Goal: Transaction & Acquisition: Purchase product/service

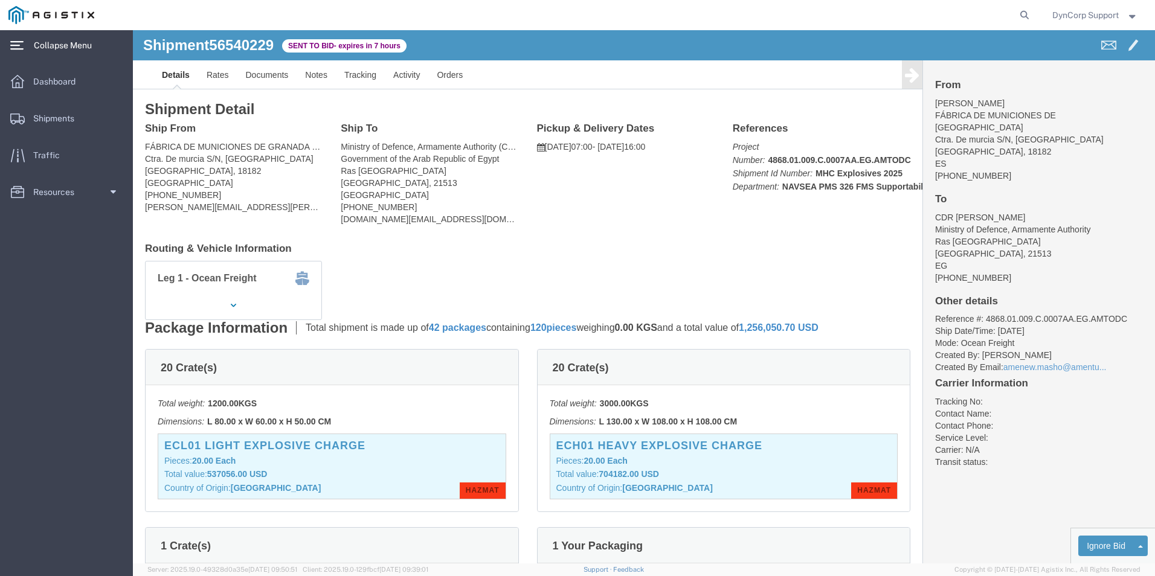
click at [71, 41] on span "Collapse Menu" at bounding box center [67, 45] width 66 height 24
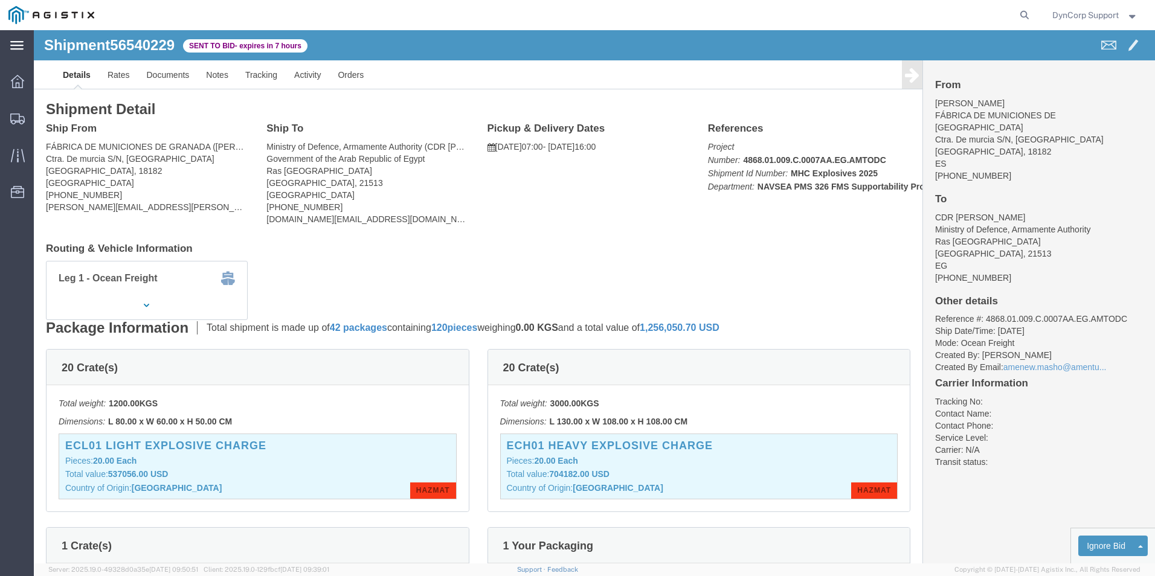
click at [19, 50] on icon at bounding box center [16, 45] width 13 height 9
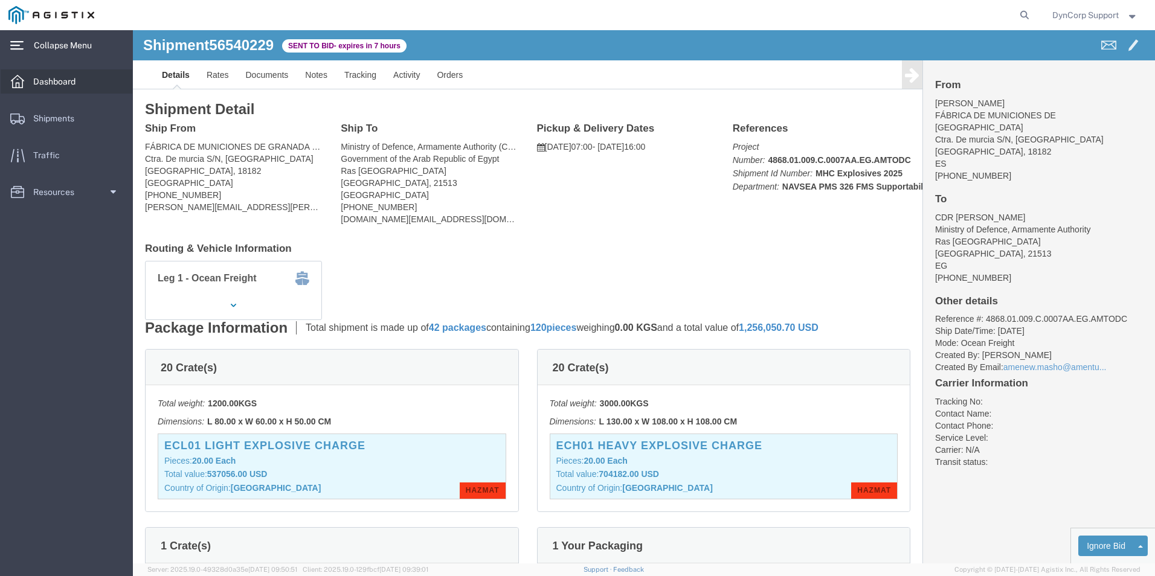
click at [54, 77] on span "Dashboard" at bounding box center [58, 81] width 51 height 24
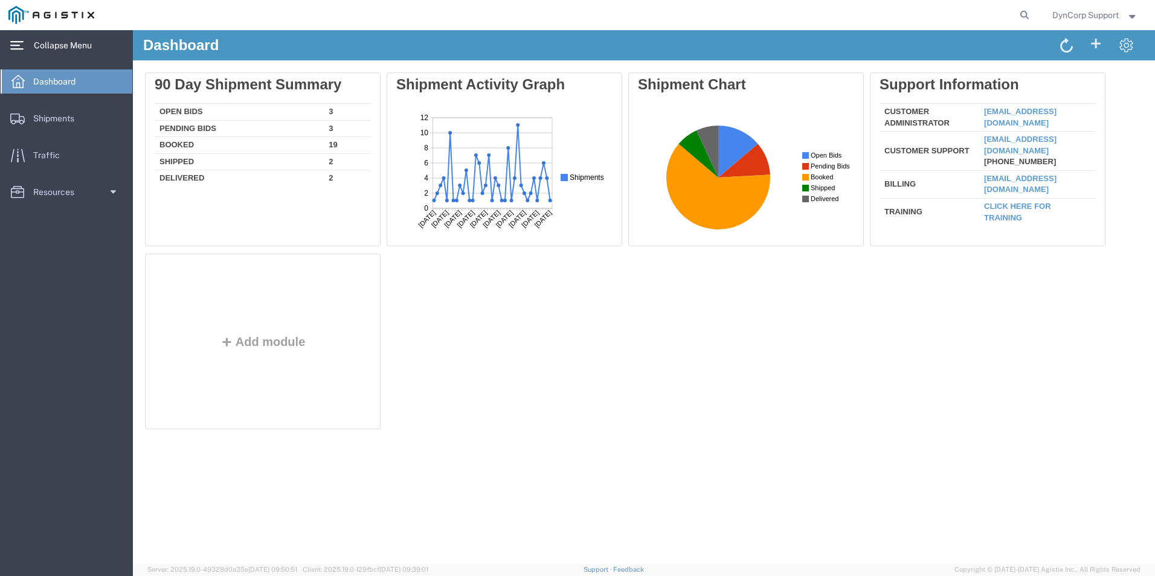
click at [68, 49] on span "Collapse Menu" at bounding box center [67, 45] width 66 height 24
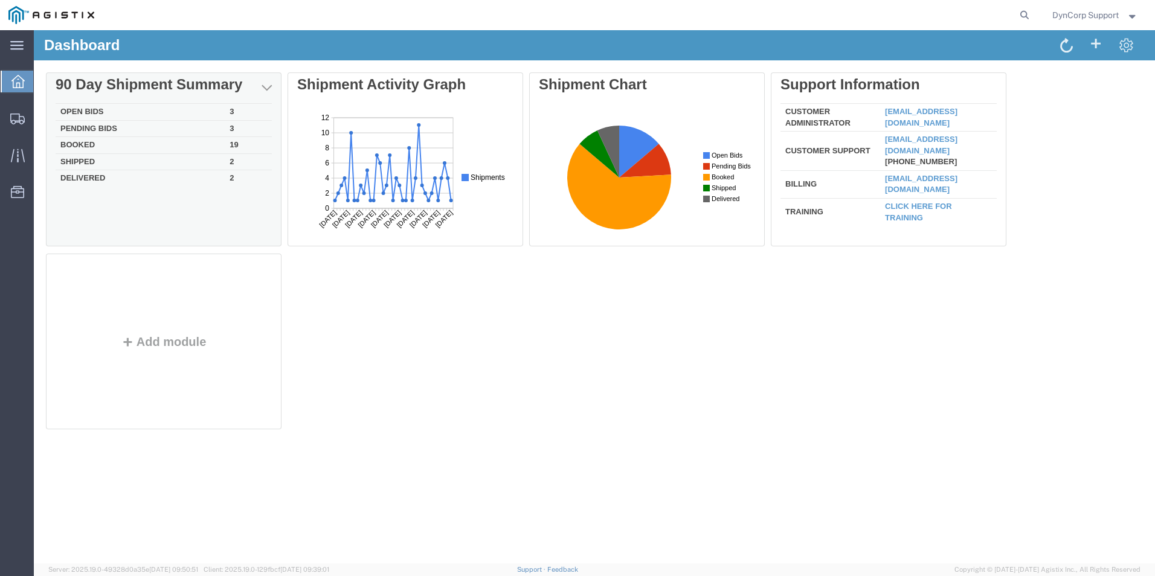
click at [82, 109] on td "Open Bids" at bounding box center [140, 112] width 169 height 17
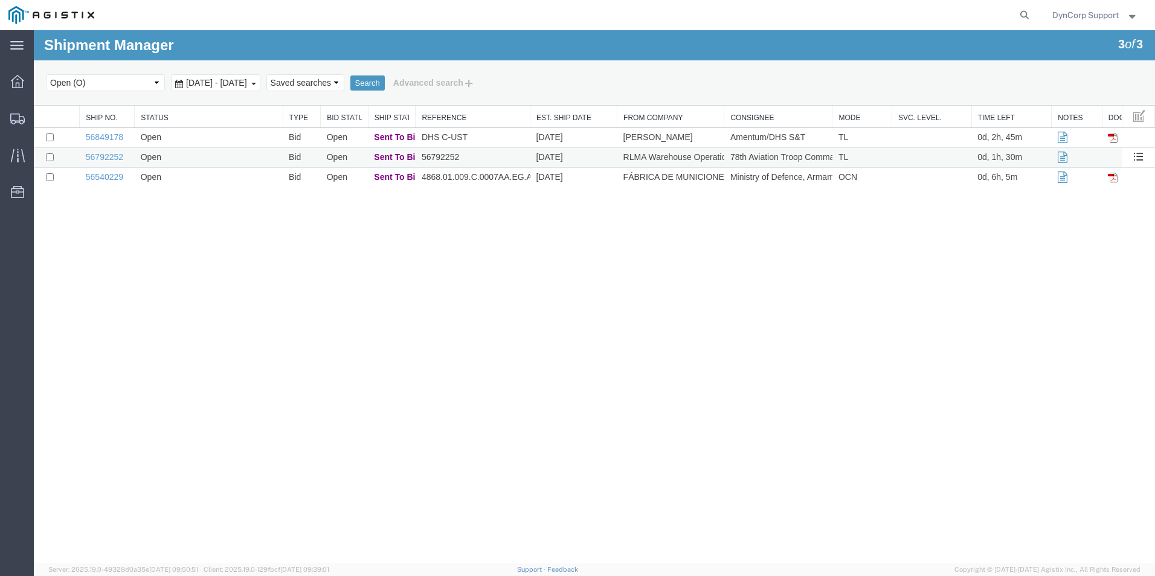
click at [103, 163] on td "56792252" at bounding box center [107, 158] width 55 height 20
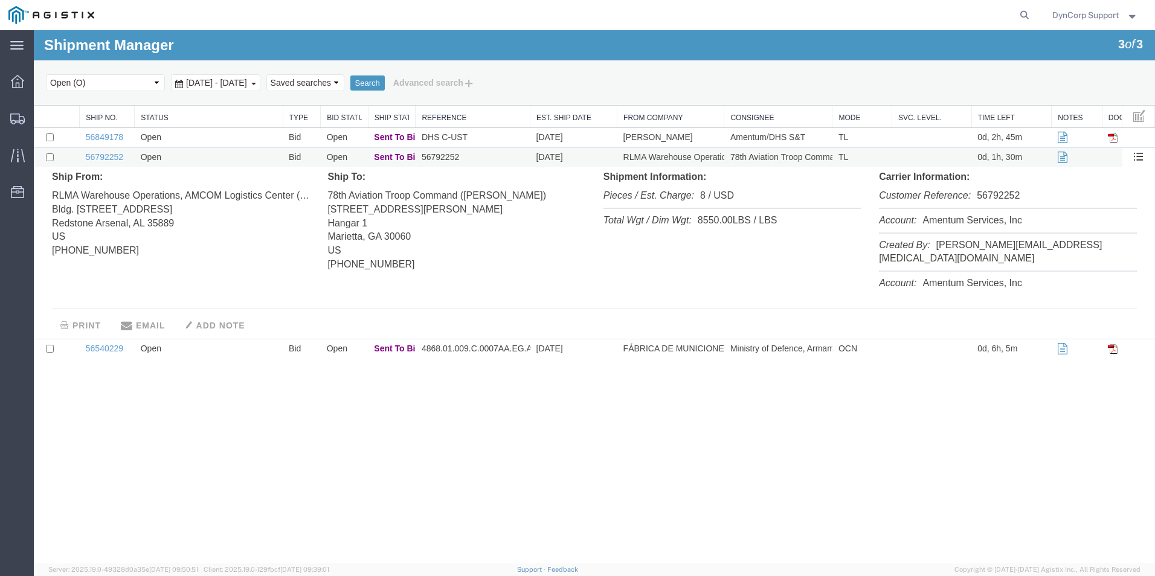
click at [117, 162] on td "56792252" at bounding box center [107, 158] width 55 height 20
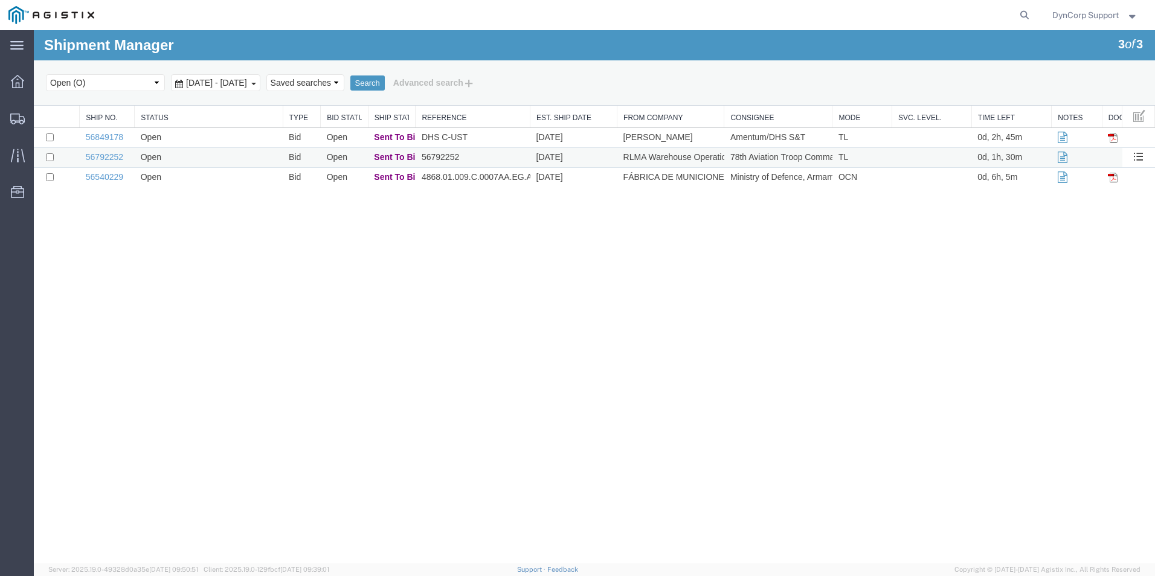
click at [117, 162] on td "56792252" at bounding box center [107, 158] width 55 height 20
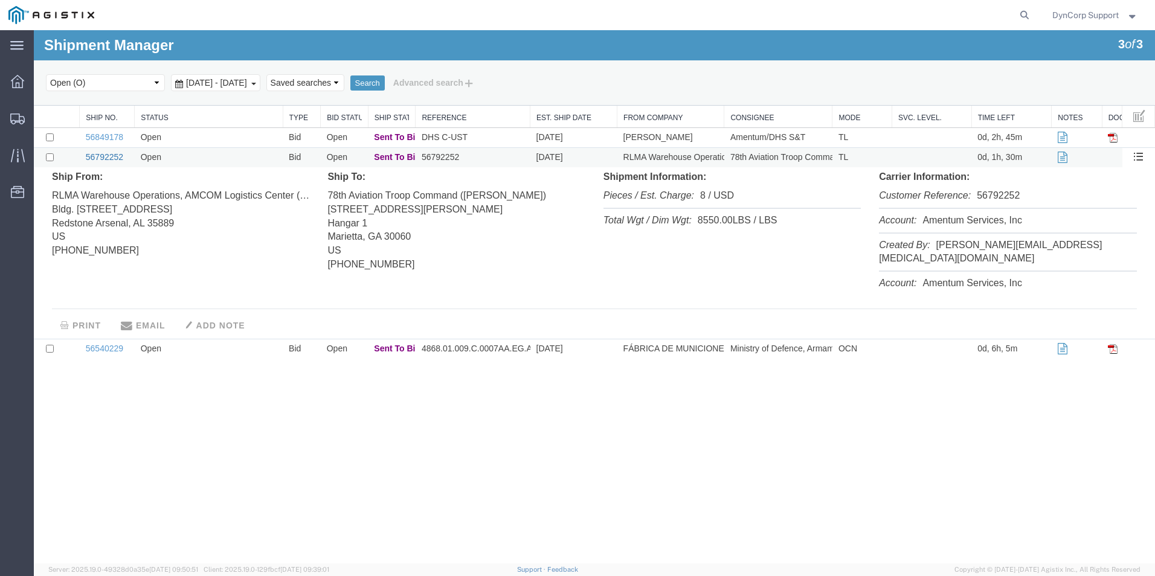
click at [97, 153] on link "56792252" at bounding box center [104, 157] width 37 height 10
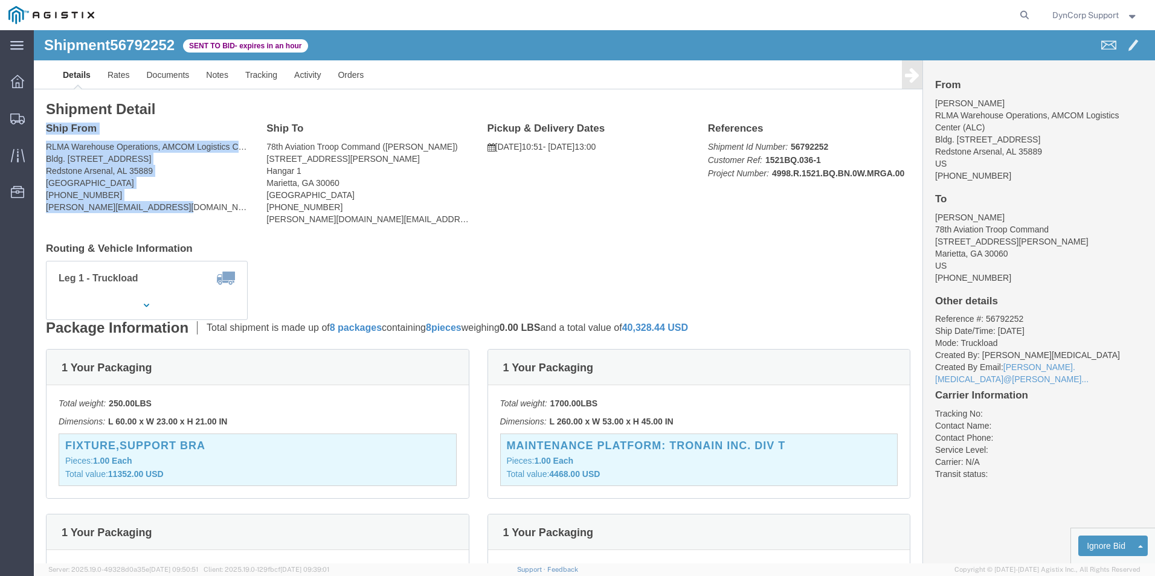
drag, startPoint x: 124, startPoint y: 176, endPoint x: 31, endPoint y: 132, distance: 103.5
click html "Shipment 56792252 Sent to Bid - expires in an hour Details Rates Documents Note…"
copy div "Ship From RLMA Warehouse Operations, AMCOM Logistics Center (ALC) ([PERSON_NAME…"
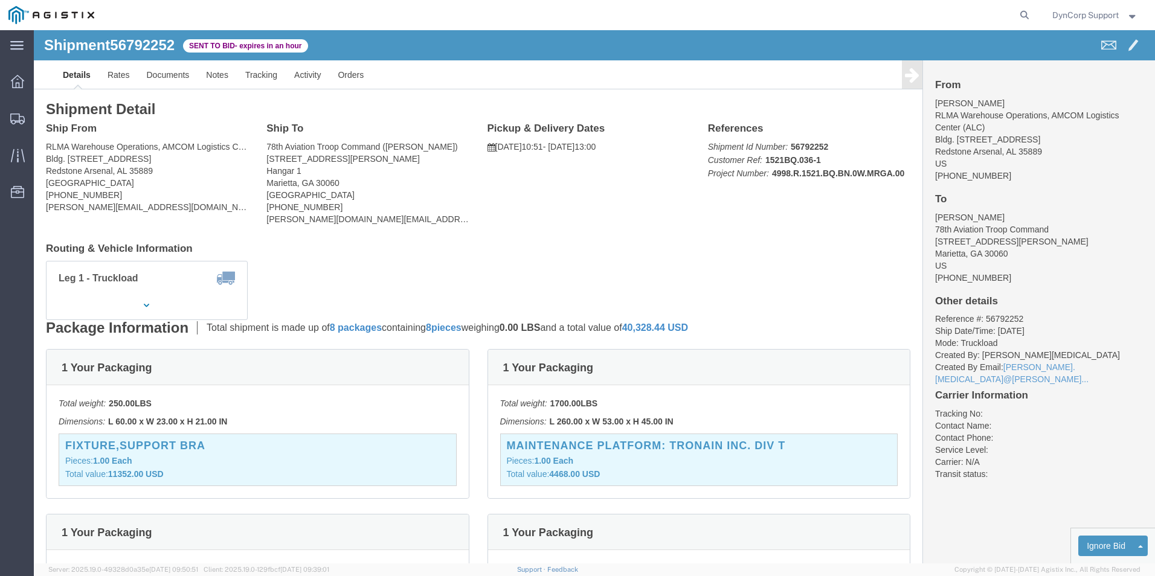
click div "Ship To 78th Aviation Troop Command ([PERSON_NAME]) [STREET_ADDRESS][PERSON_NAM…"
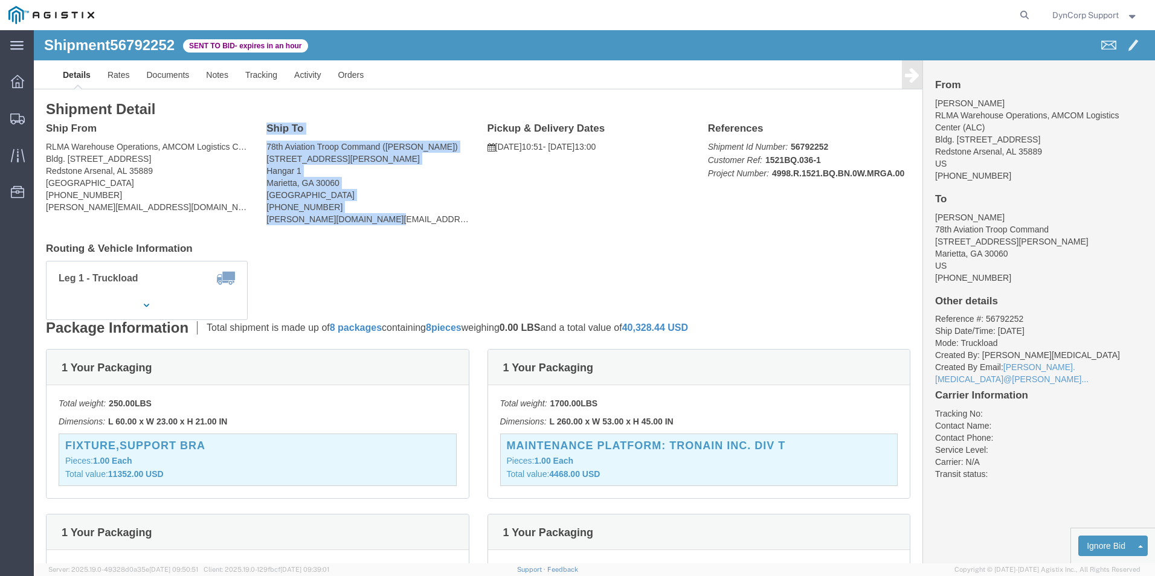
drag, startPoint x: 347, startPoint y: 190, endPoint x: 228, endPoint y: 92, distance: 153.7
click div "Shipment Detail Ship From RLMA Warehouse Operations, AMCOM Logistics Center (AL…"
drag, startPoint x: 228, startPoint y: 92, endPoint x: 239, endPoint y: 99, distance: 12.7
copy div "Ship To 78th Aviation Troop Command ([PERSON_NAME]) [STREET_ADDRESS][PERSON_NAM…"
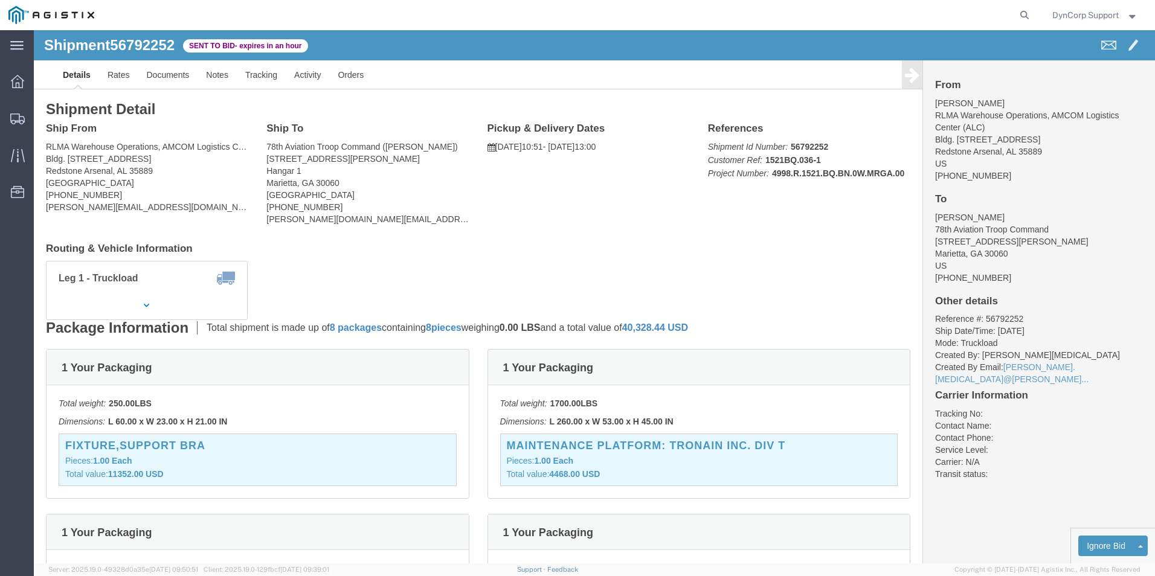
click div "Leg 1 - Truckload Vehicle 1: Container Truck (53 Feet) Number of trucks: 1"
click div "Package Information Total shipment is made up of 8 packages containing 8 pieces…"
click button "button"
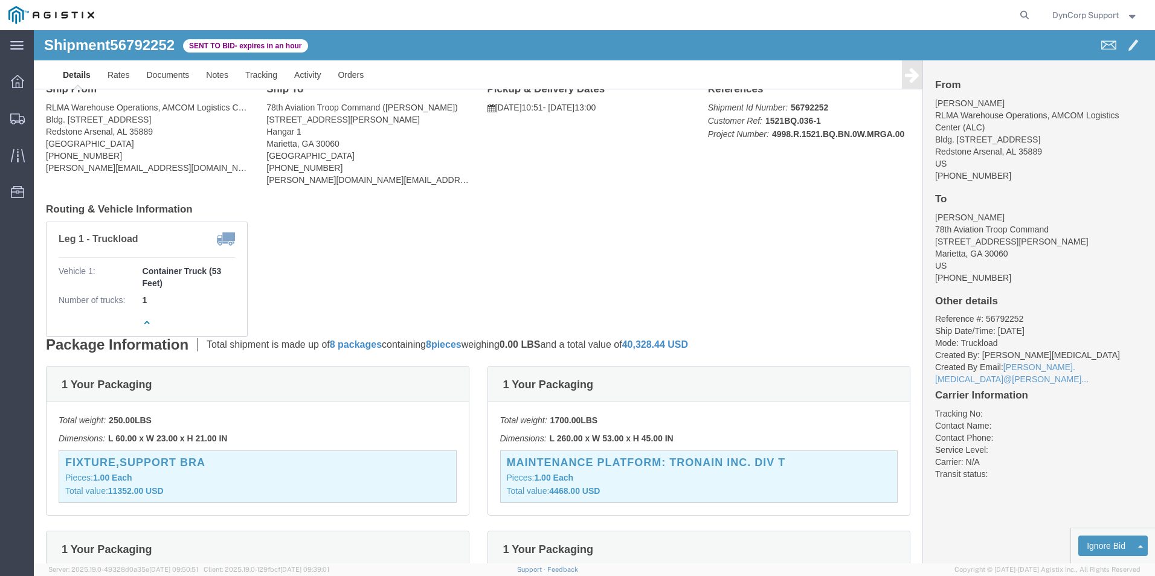
scroll to position [60, 0]
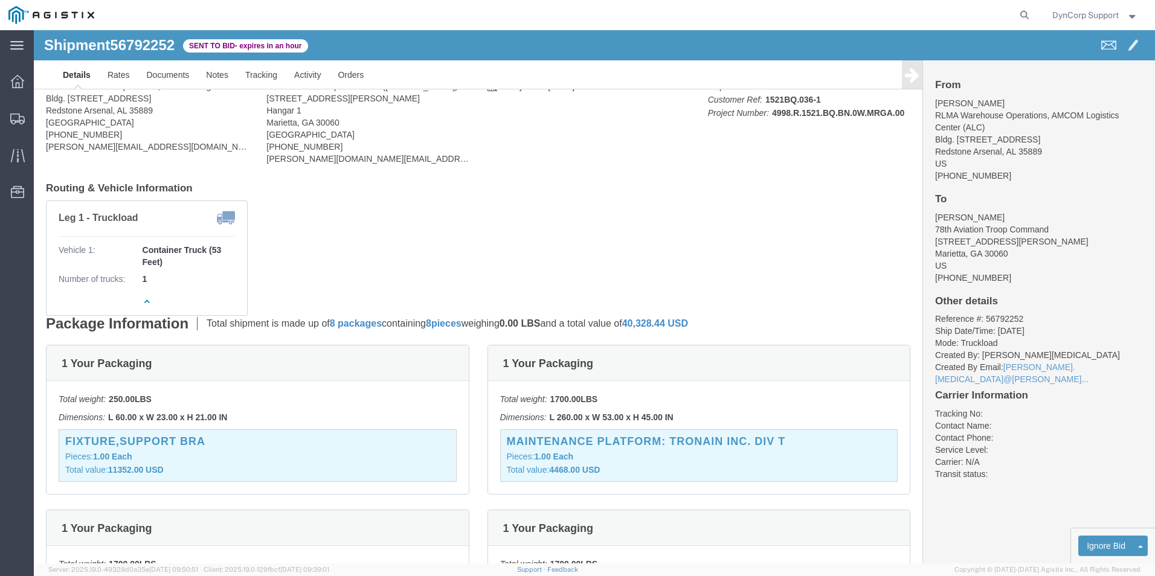
drag, startPoint x: 440, startPoint y: 294, endPoint x: 10, endPoint y: 286, distance: 429.7
click div "Shipment Detail Ship From RLMA Warehouse Operations, AMCOM Logistics Center (AL…"
copy div "Package Information Total shipment is made up of 8 packages containing 8 pieces"
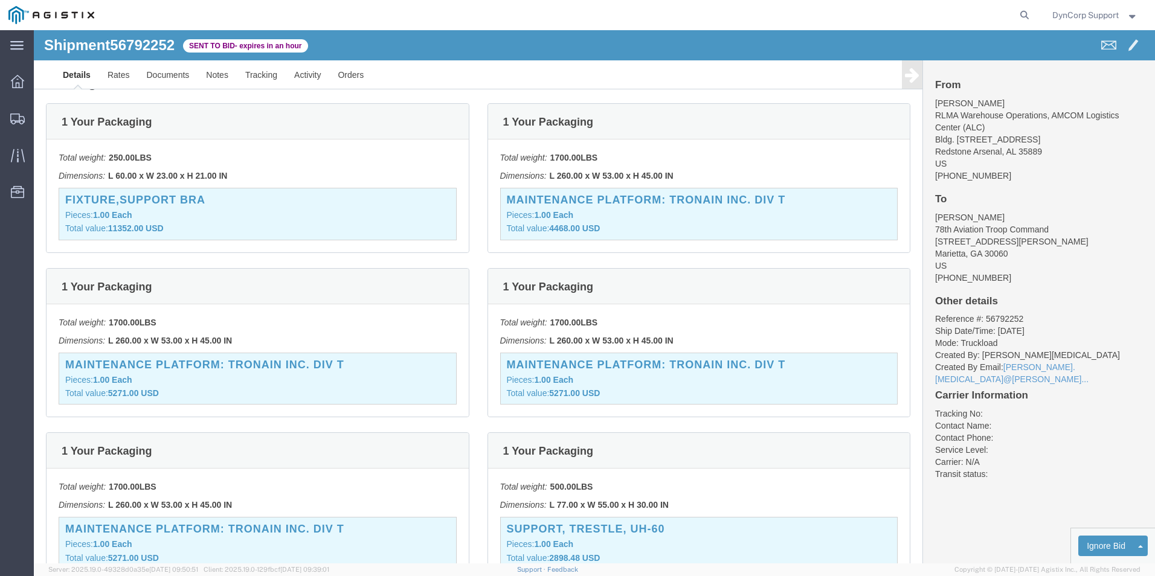
scroll to position [242, 0]
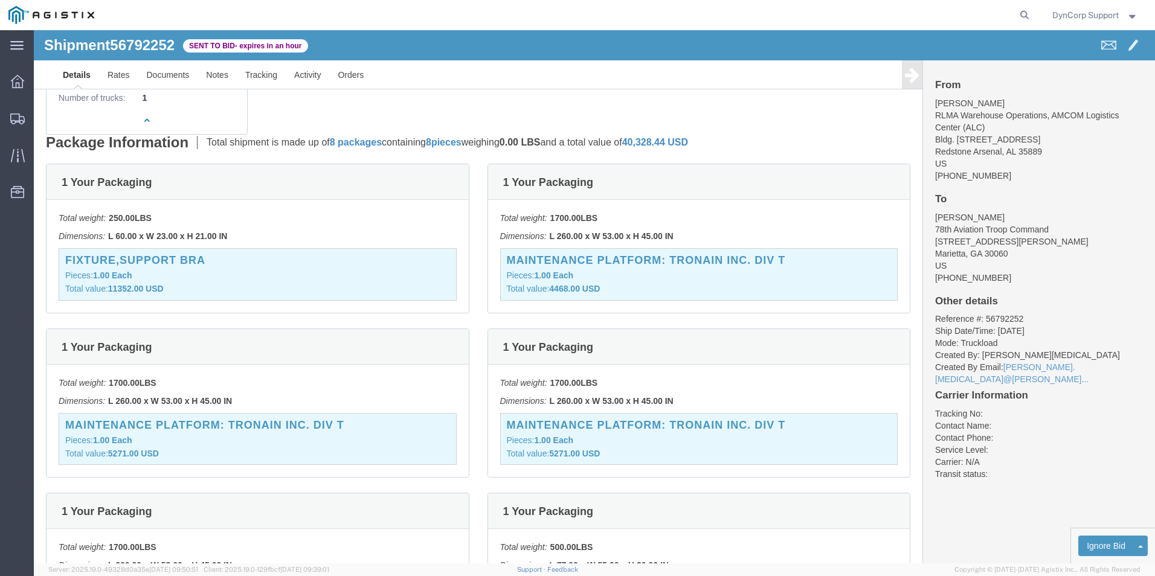
click div "Leg 1 - Truckload Vehicle 1: Container Truck (53 Feet) Number of trucks: 1"
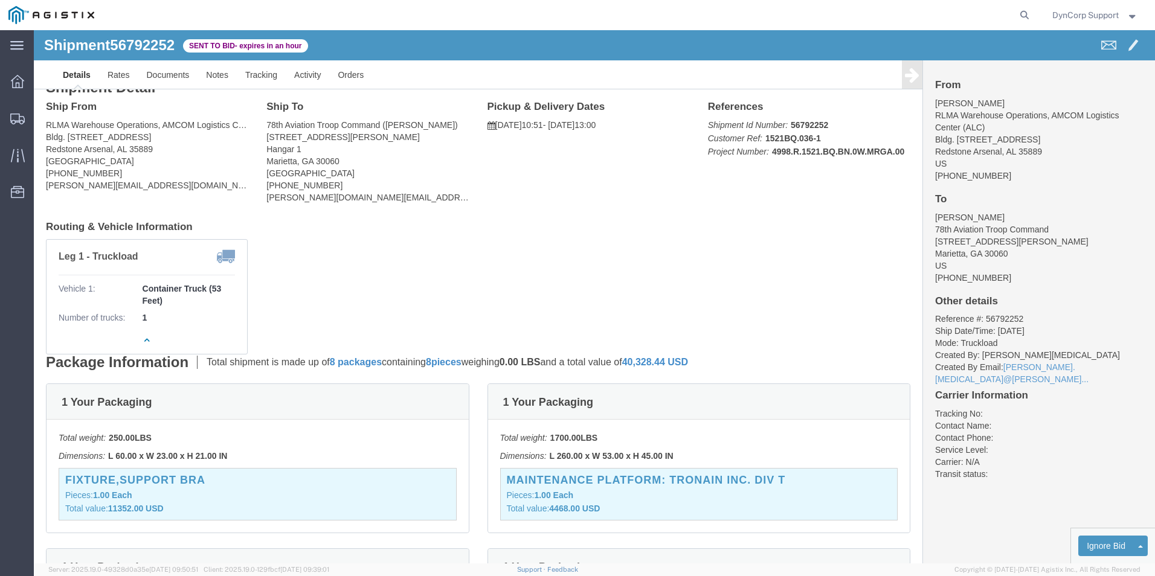
scroll to position [0, 0]
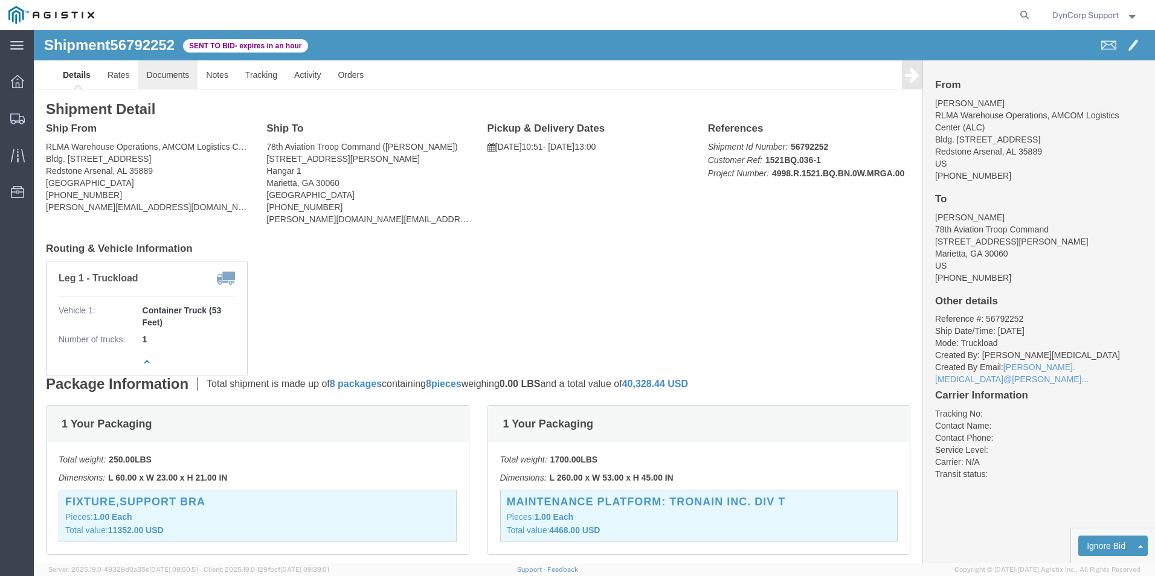
click link "Documents"
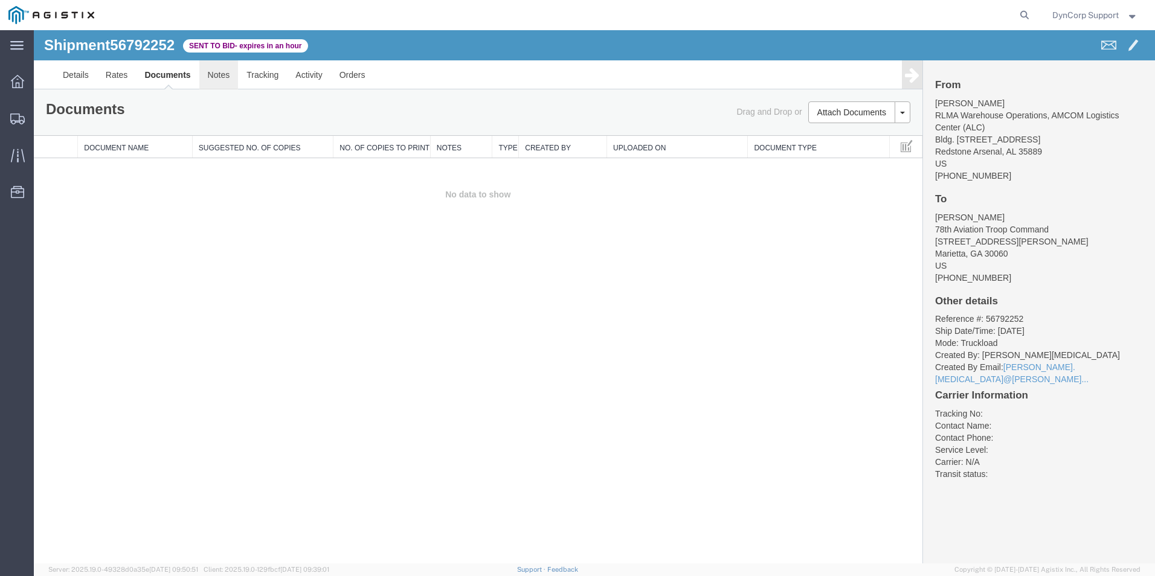
click at [230, 74] on link "Notes" at bounding box center [218, 74] width 39 height 29
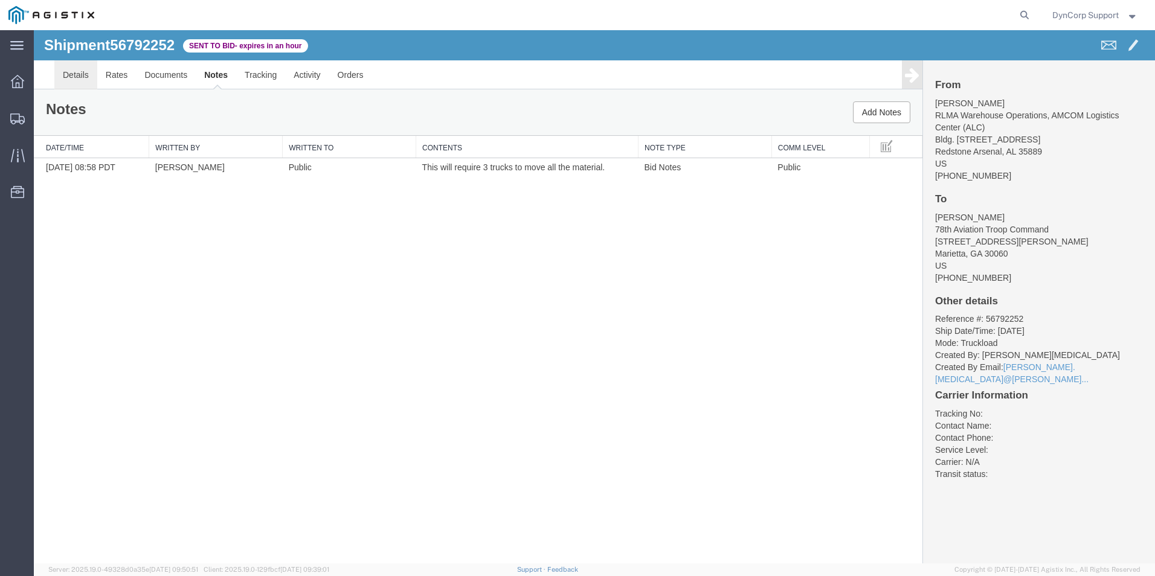
click at [79, 78] on link "Details" at bounding box center [75, 74] width 43 height 29
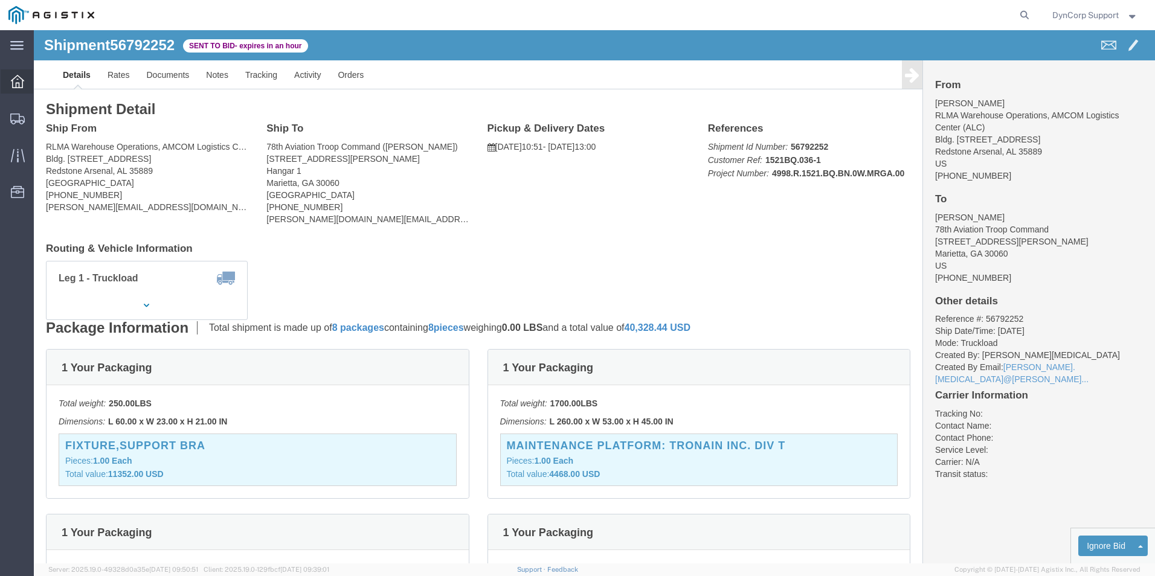
click at [21, 80] on icon at bounding box center [17, 81] width 13 height 13
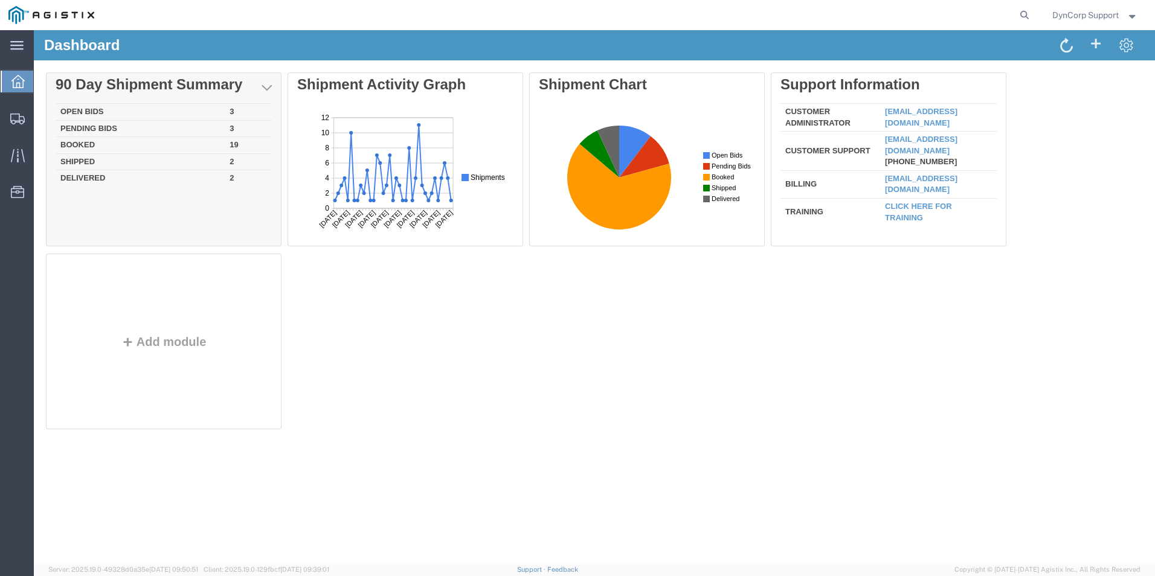
click at [77, 111] on td "Open Bids" at bounding box center [140, 112] width 169 height 17
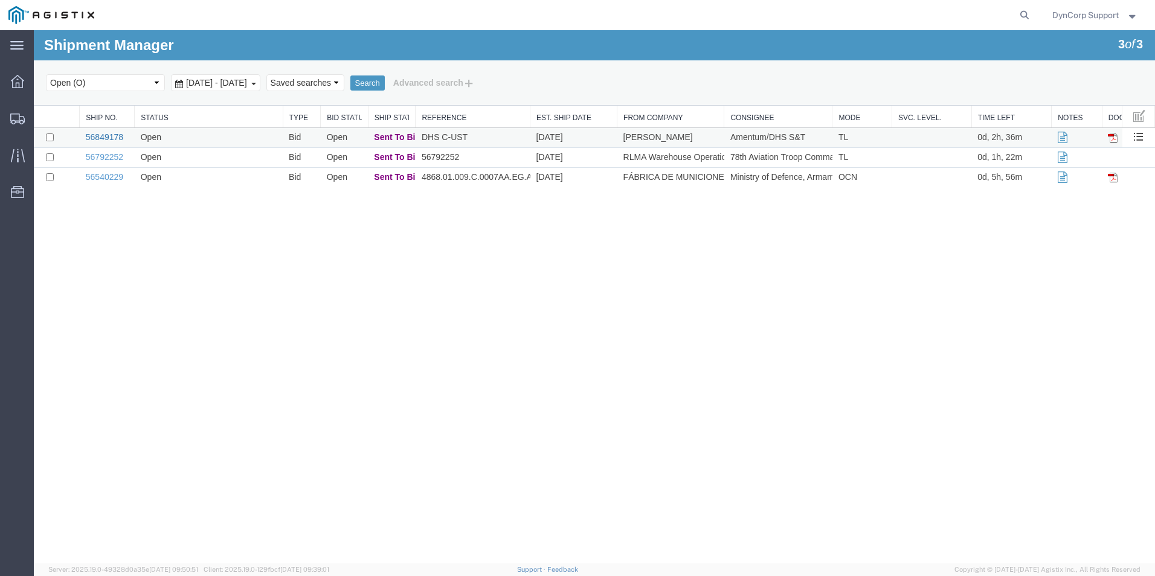
click at [100, 135] on link "56849178" at bounding box center [104, 137] width 37 height 10
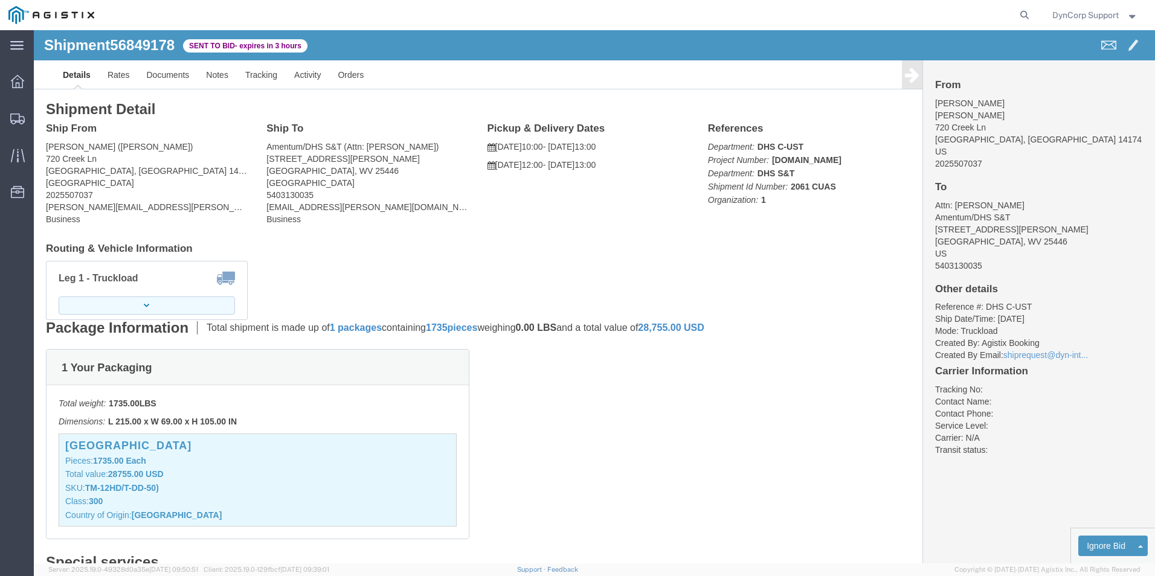
click button "button"
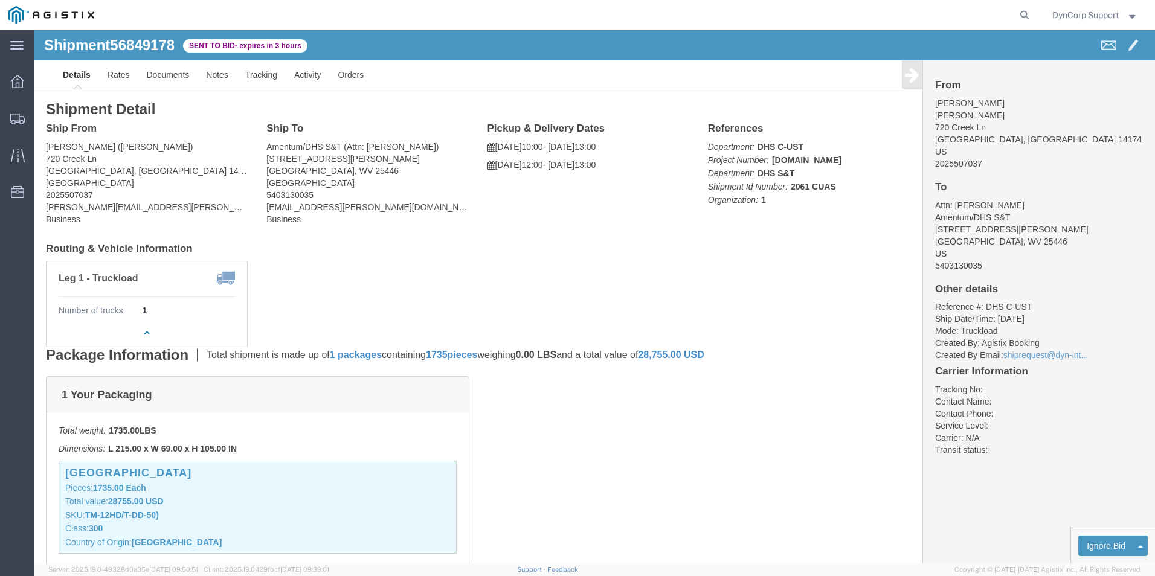
click div "Leg 1 - Truckload Number of trucks: 1"
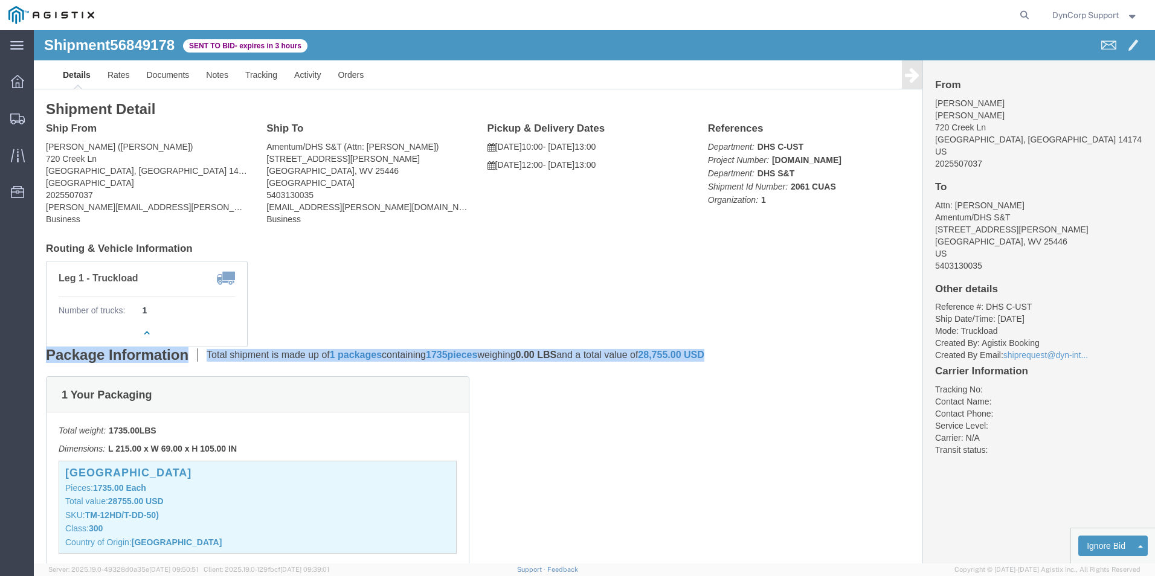
drag, startPoint x: 700, startPoint y: 321, endPoint x: 8, endPoint y: 332, distance: 692.5
click div "Shipment Detail Ship From [PERSON_NAME] ([PERSON_NAME]) [STREET_ADDRESS] 202550…"
drag, startPoint x: 8, startPoint y: 332, endPoint x: 51, endPoint y: 328, distance: 43.7
copy div "Package Information Total shipment is made up of 1 packages containing 1735 pie…"
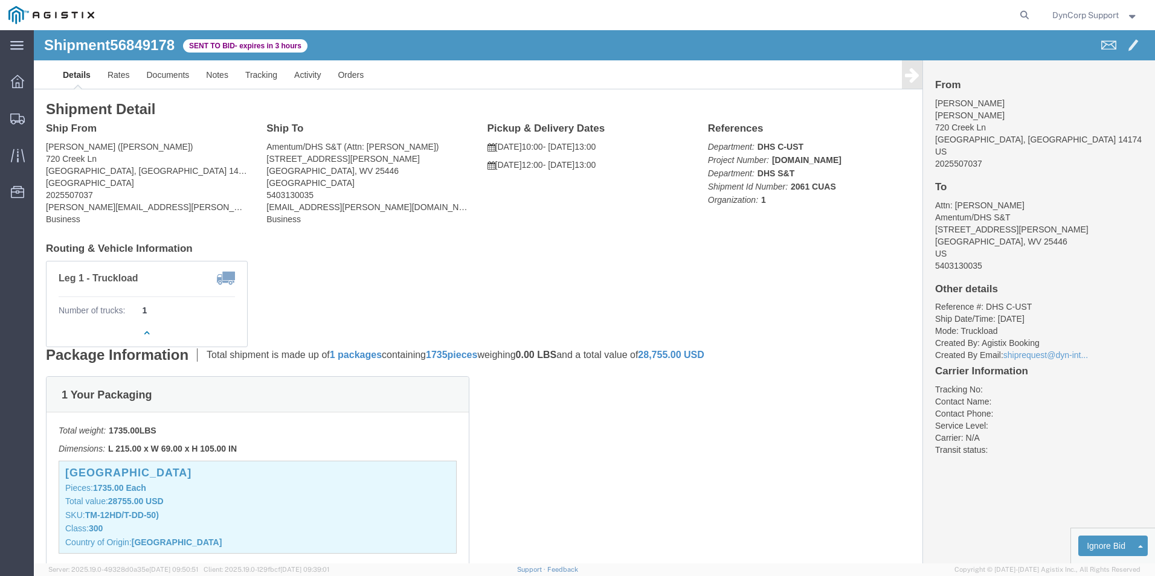
click div "Shipment Detail Ship From [PERSON_NAME] ([PERSON_NAME]) [STREET_ADDRESS] 202550…"
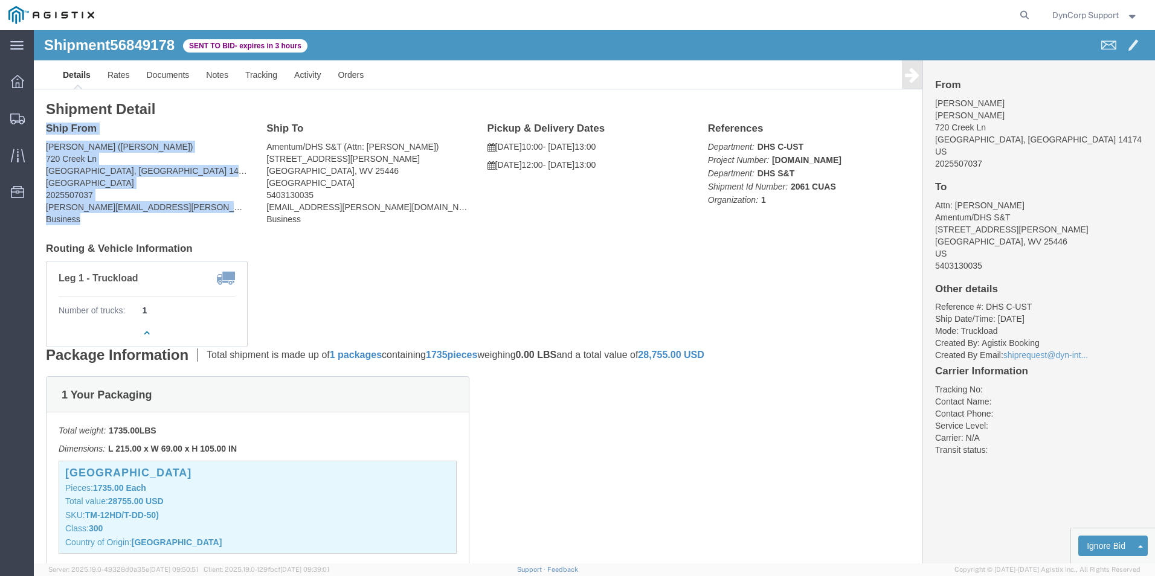
drag, startPoint x: 107, startPoint y: 187, endPoint x: 11, endPoint y: 100, distance: 129.2
click div "Ship From [PERSON_NAME] ([PERSON_NAME]) [STREET_ADDRESS] 2025507037 [PERSON_NAM…"
copy div "Ship From [PERSON_NAME] ([PERSON_NAME]) [STREET_ADDRESS] 2025507037 [PERSON_NAM…"
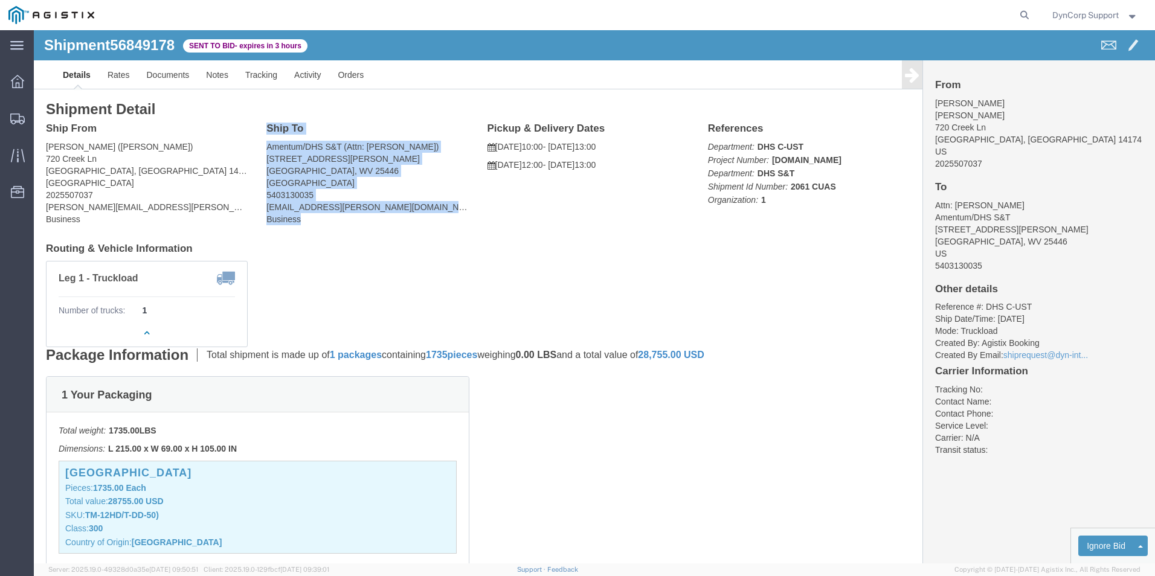
drag, startPoint x: 282, startPoint y: 200, endPoint x: 234, endPoint y: 95, distance: 115.2
click div "Ship To Amentum/DHS S&T (Attn: [PERSON_NAME]) [STREET_ADDRESS][PERSON_NAME] 540…"
copy div "Ship To Amentum/DHS S&T (Attn: [PERSON_NAME]) [STREET_ADDRESS][PERSON_NAME] 540…"
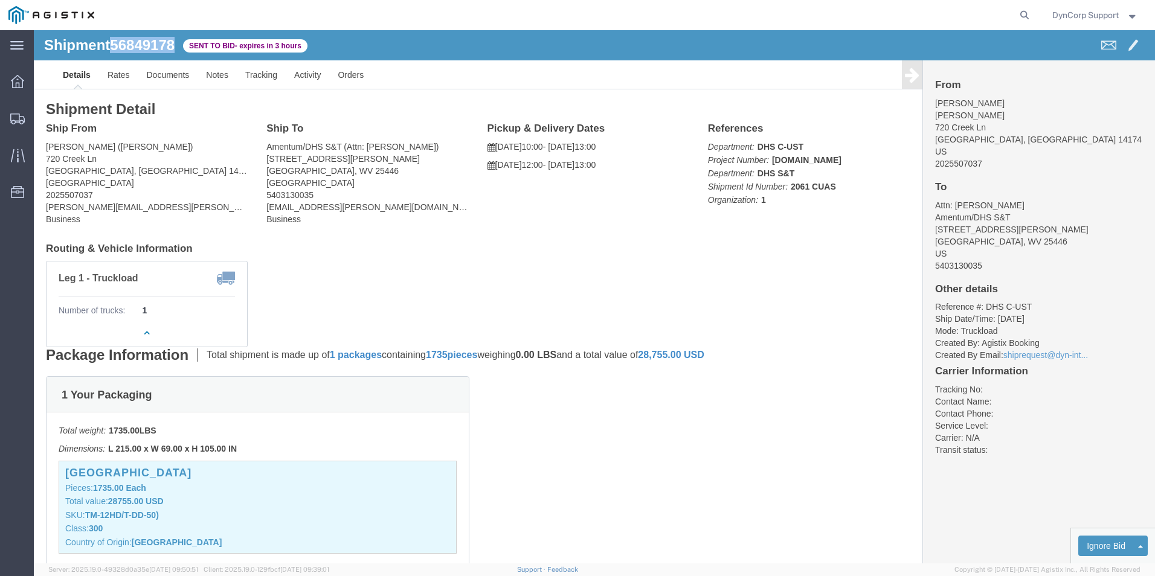
drag, startPoint x: 80, startPoint y: 10, endPoint x: 132, endPoint y: 24, distance: 54.4
click div "Shipment 56849178 Sent to Bid - expires in 3 hours"
copy span "56849178"
click link "Documents"
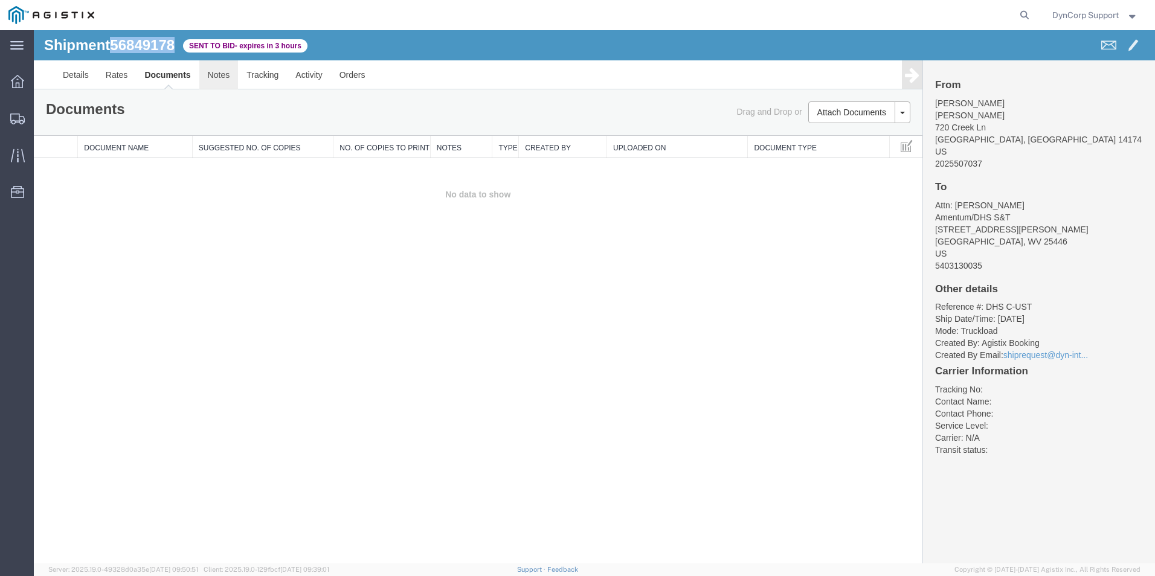
click at [210, 83] on link "Notes" at bounding box center [218, 74] width 39 height 29
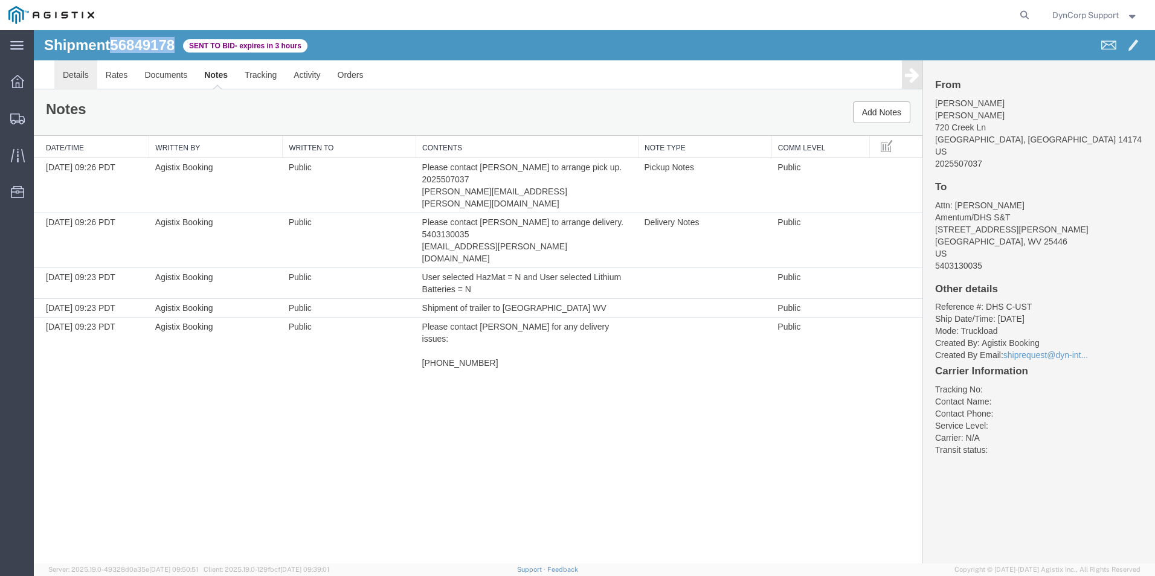
click at [81, 79] on link "Details" at bounding box center [75, 74] width 43 height 29
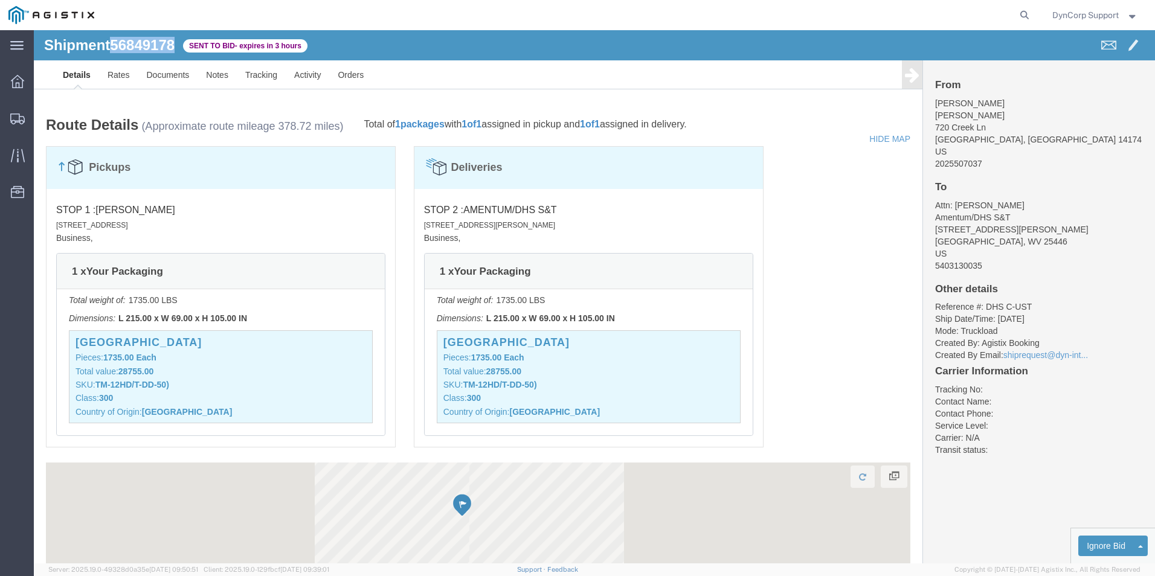
scroll to position [846, 0]
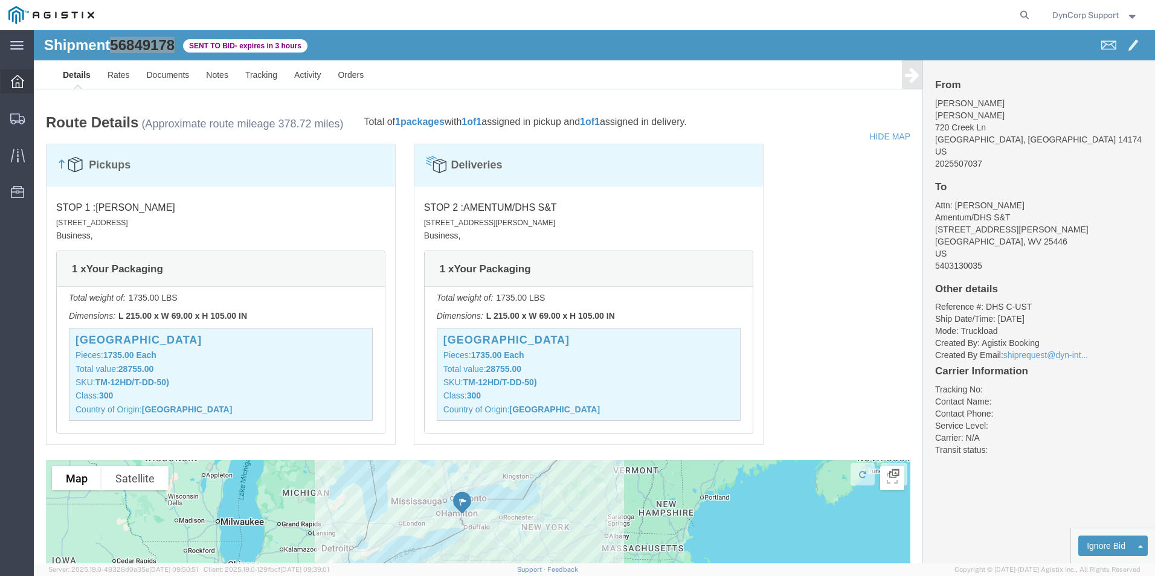
click at [24, 73] on div at bounding box center [18, 81] width 34 height 24
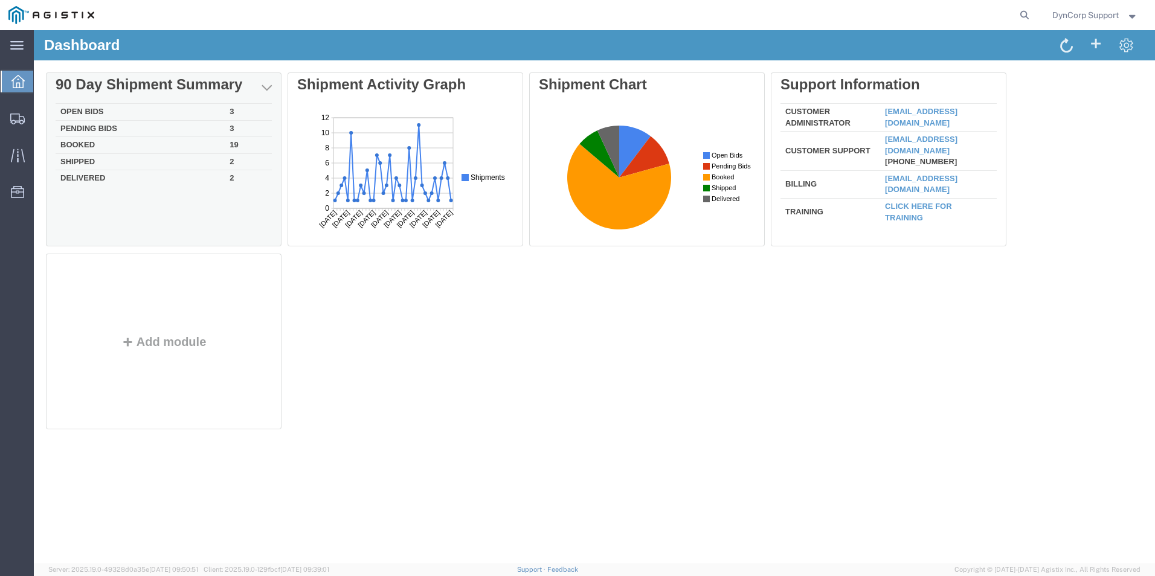
click at [76, 111] on td "Open Bids" at bounding box center [140, 112] width 169 height 17
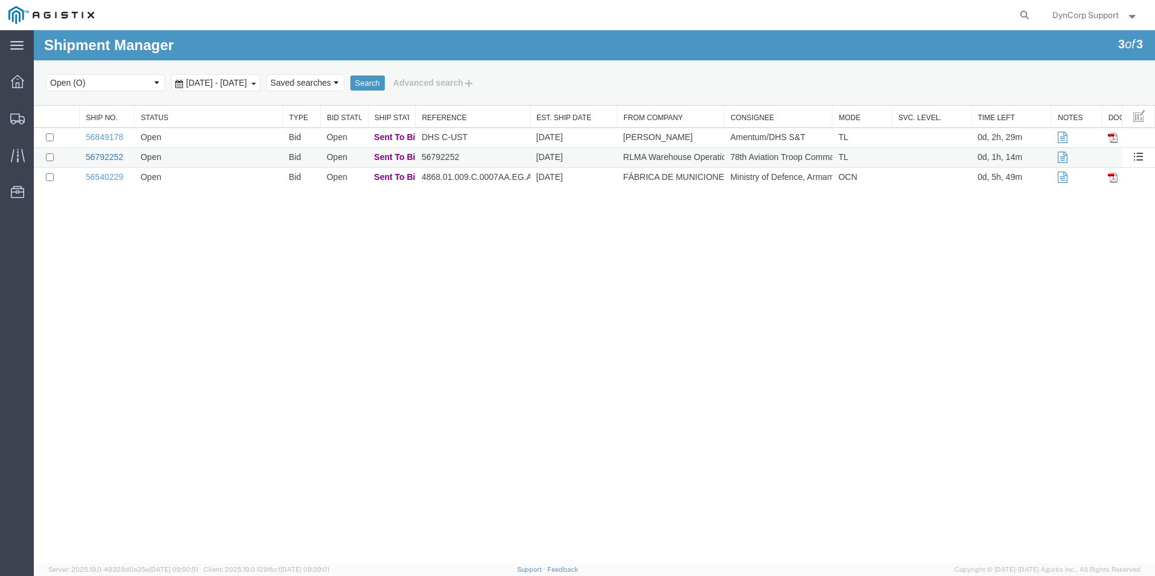
click at [105, 155] on link "56792252" at bounding box center [104, 157] width 37 height 10
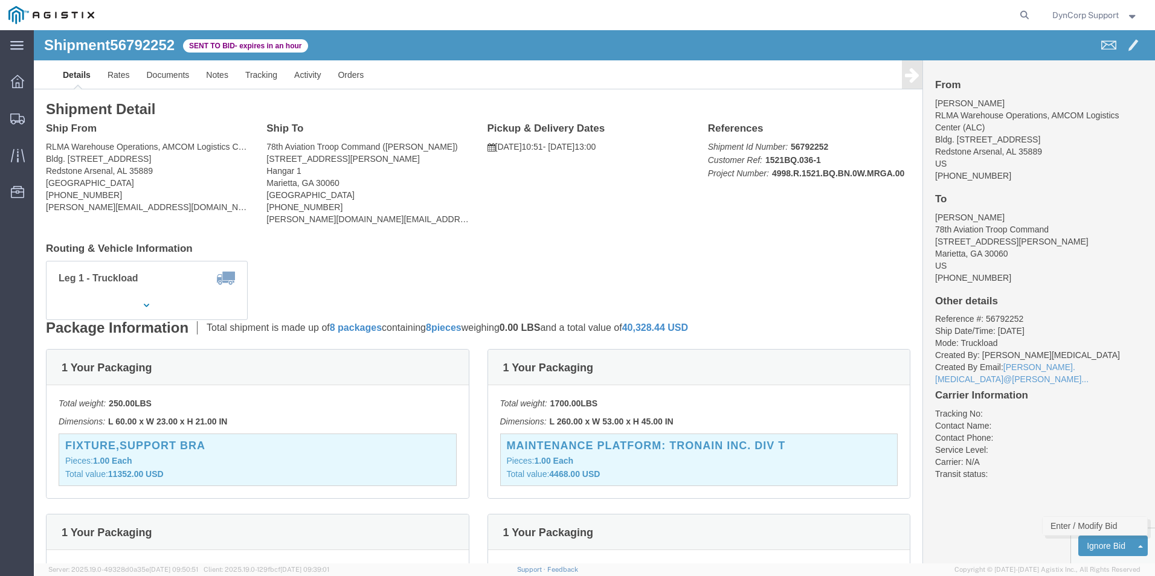
click link "Enter / Modify Bid"
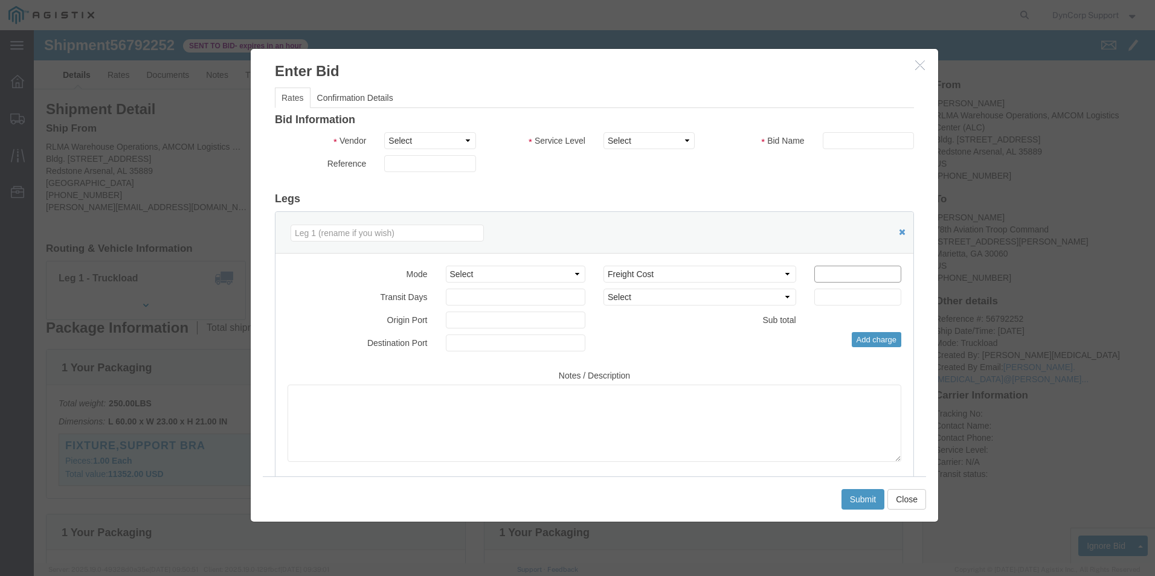
click input "number"
type input "3300"
click select "Select Crane Worldwide [PERSON_NAME] International"
select select "141"
click select "Select Crane Worldwide [PERSON_NAME] International"
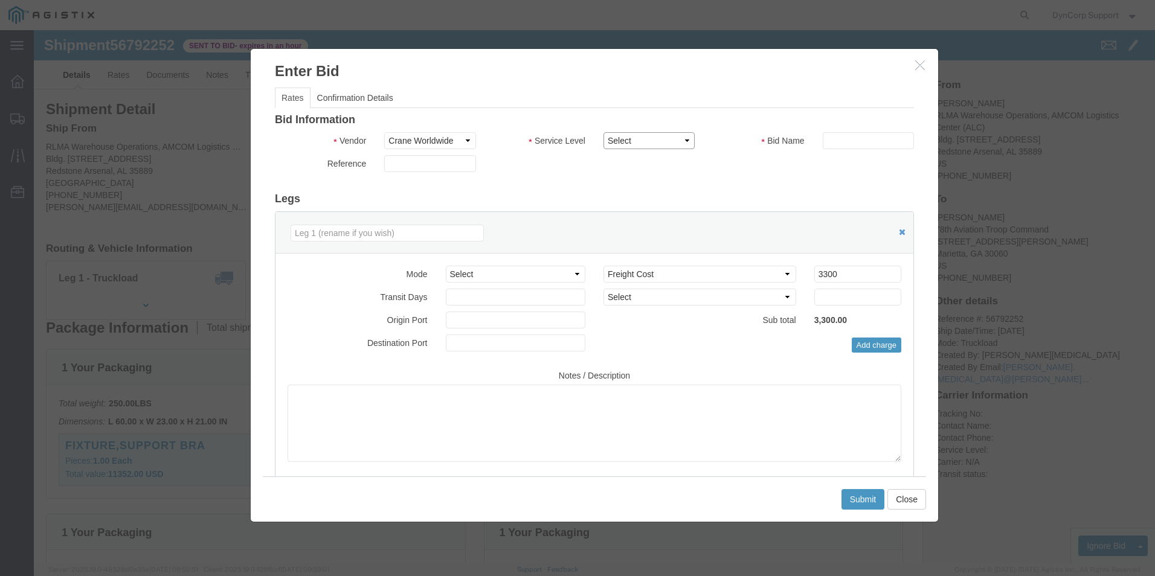
click select "Select 2 Day AM Service 2 Day PM 2 Day Service 3 - 5 Day 3 Day PM 3 Day Service…"
select select "1171"
click select "Select 2 Day AM Service 2 Day PM 2 Day Service 3 - 5 Day 3 Day PM 3 Day Service…"
click input "text"
type input "56792252"
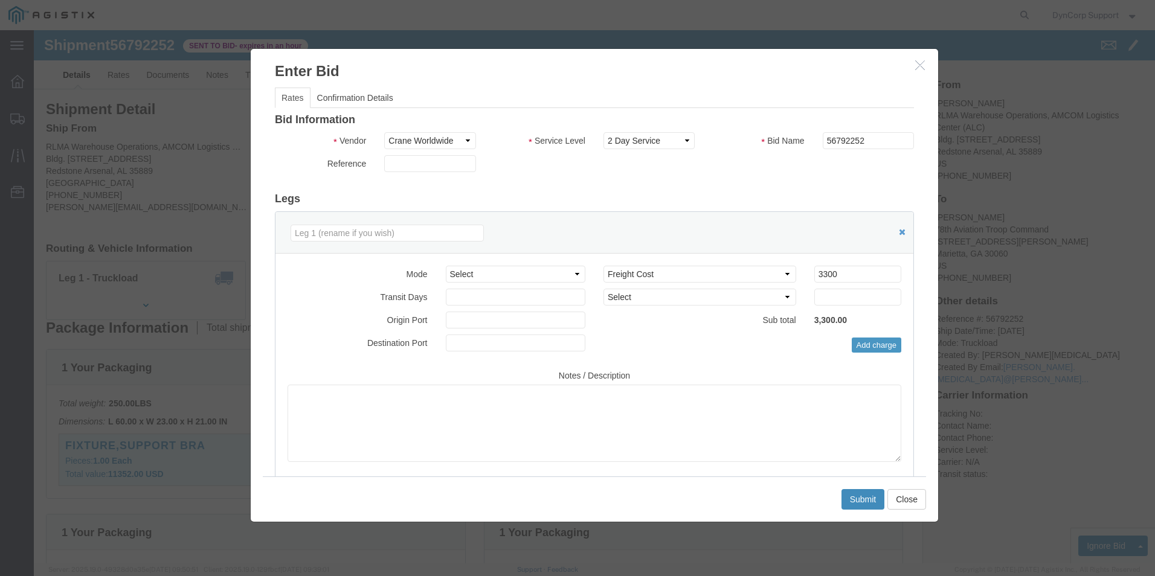
click button "Submit"
